Goal: Book appointment/travel/reservation

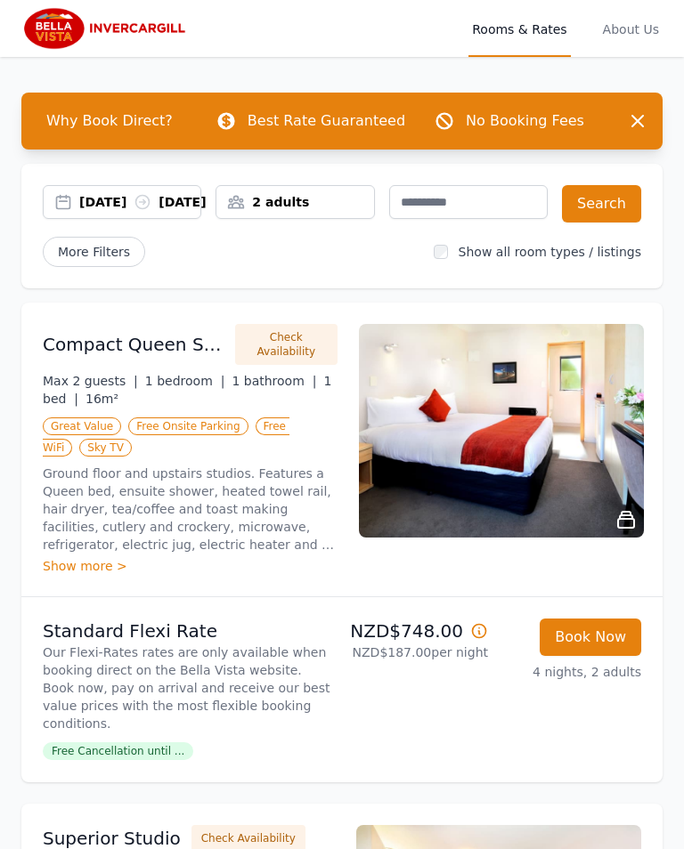
click at [288, 204] on div "2 adults" at bounding box center [294, 202] width 157 height 18
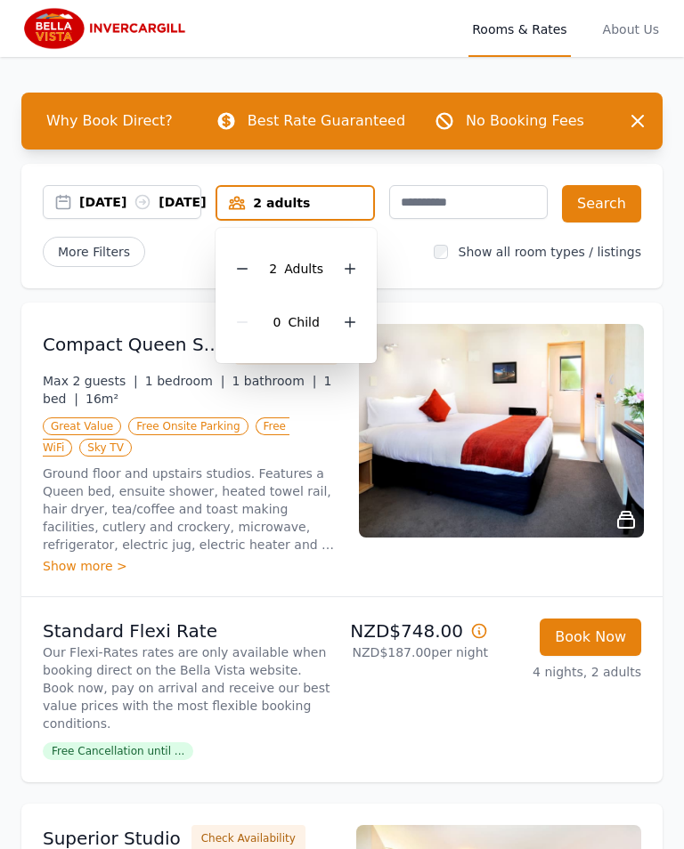
click at [360, 266] on div at bounding box center [349, 268] width 25 height 25
click at [370, 273] on div "3 Adult s 0 Child" at bounding box center [295, 295] width 161 height 135
click at [370, 271] on div "3 Adult s 0 Child" at bounding box center [295, 295] width 161 height 135
click at [360, 275] on div at bounding box center [349, 268] width 25 height 25
click at [359, 264] on div at bounding box center [349, 268] width 25 height 25
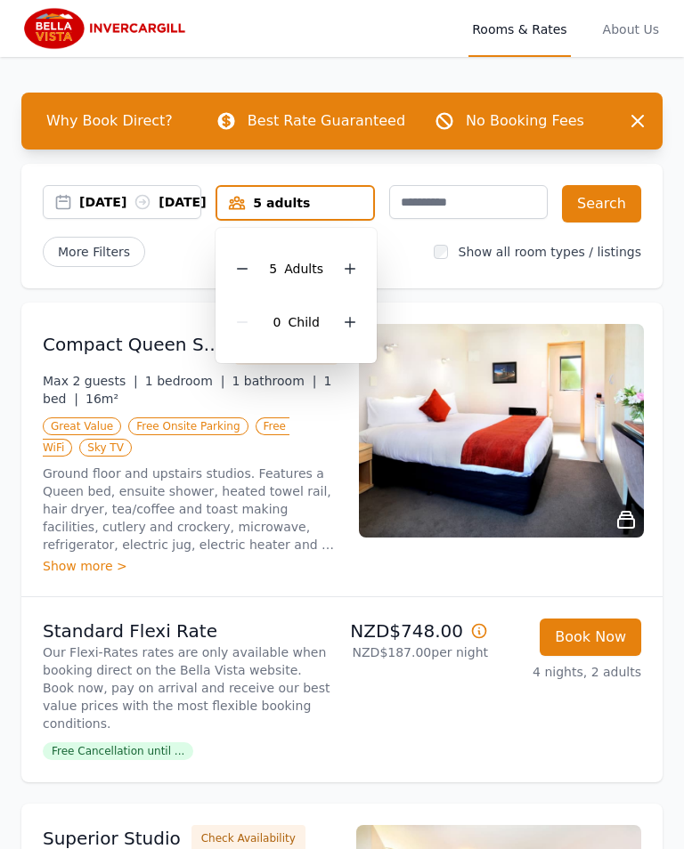
click at [361, 271] on div at bounding box center [349, 268] width 25 height 25
click at [602, 203] on button "Search" at bounding box center [601, 203] width 79 height 37
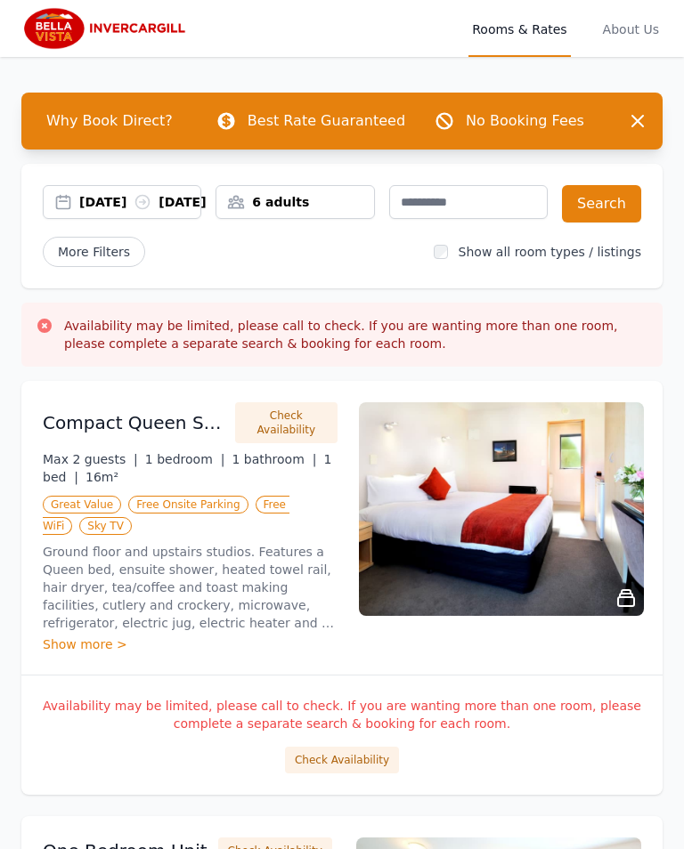
click at [630, 33] on span "About Us" at bounding box center [630, 28] width 63 height 57
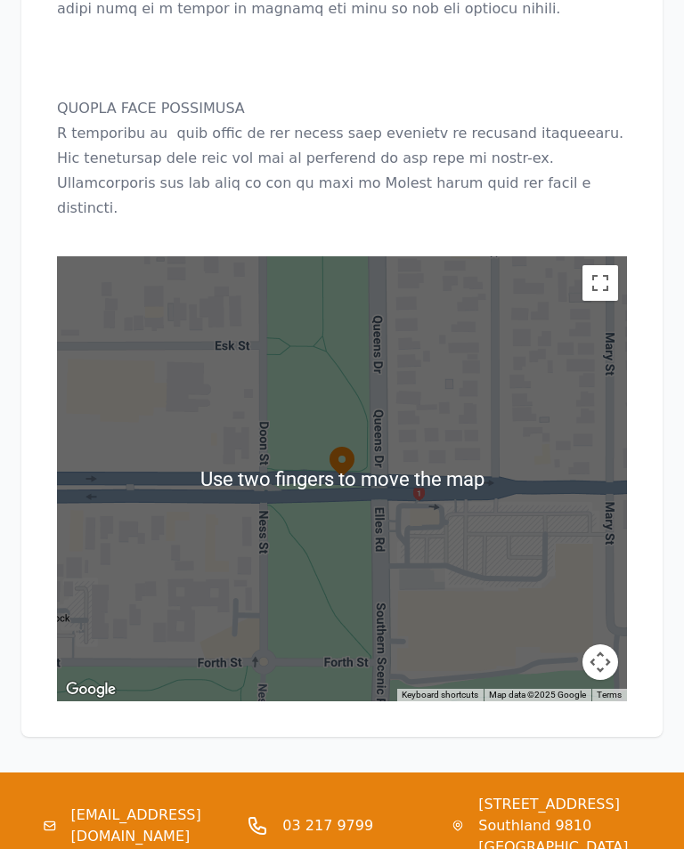
scroll to position [2351, 40]
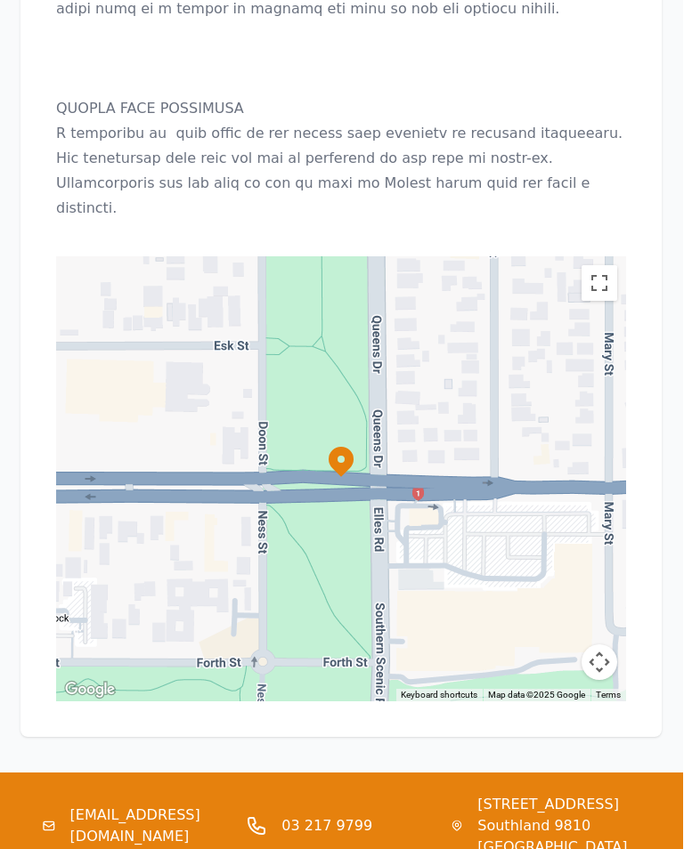
click at [329, 448] on icon at bounding box center [341, 463] width 25 height 30
click at [324, 444] on icon at bounding box center [342, 462] width 36 height 36
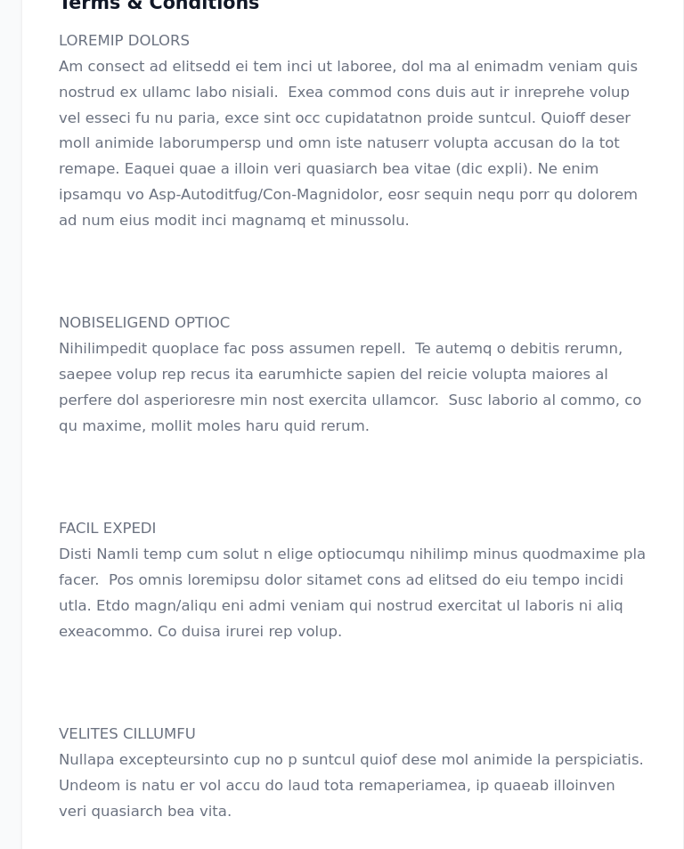
scroll to position [1424, 0]
